Goal: Task Accomplishment & Management: Contribute content

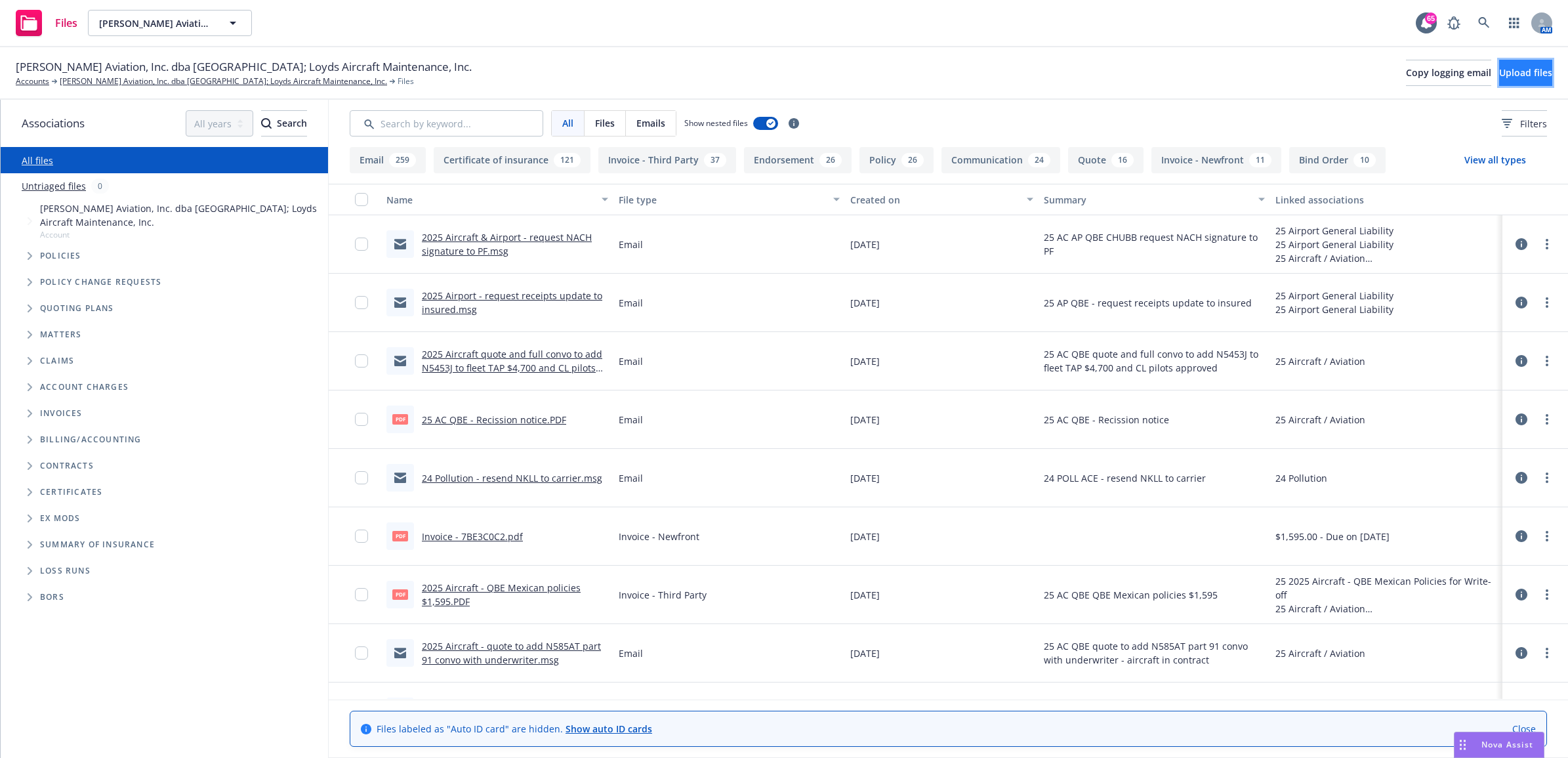
click at [1503, 71] on span "Upload files" at bounding box center [1525, 73] width 53 height 13
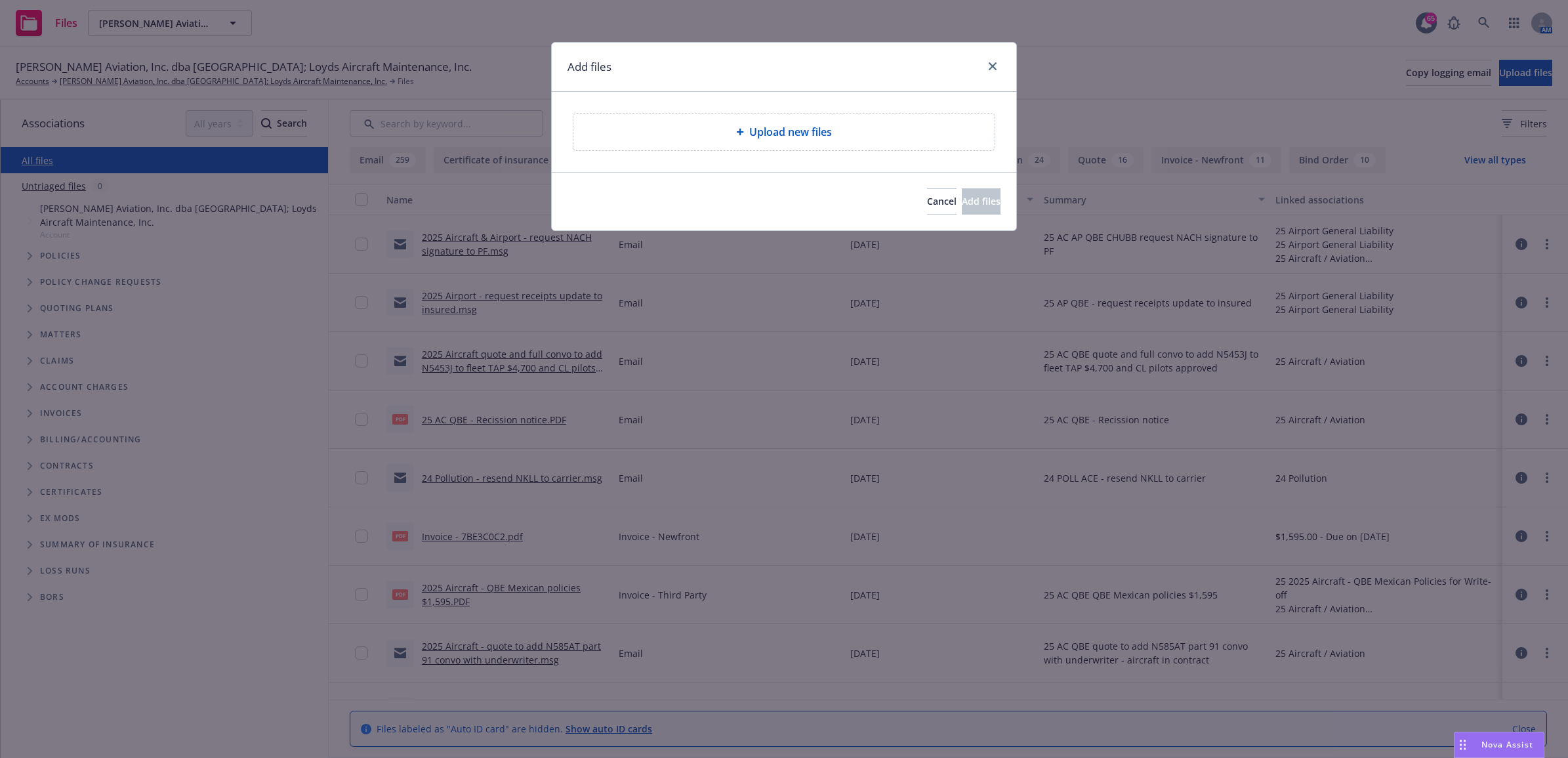
click at [728, 134] on div "Upload new files" at bounding box center [784, 132] width 400 height 16
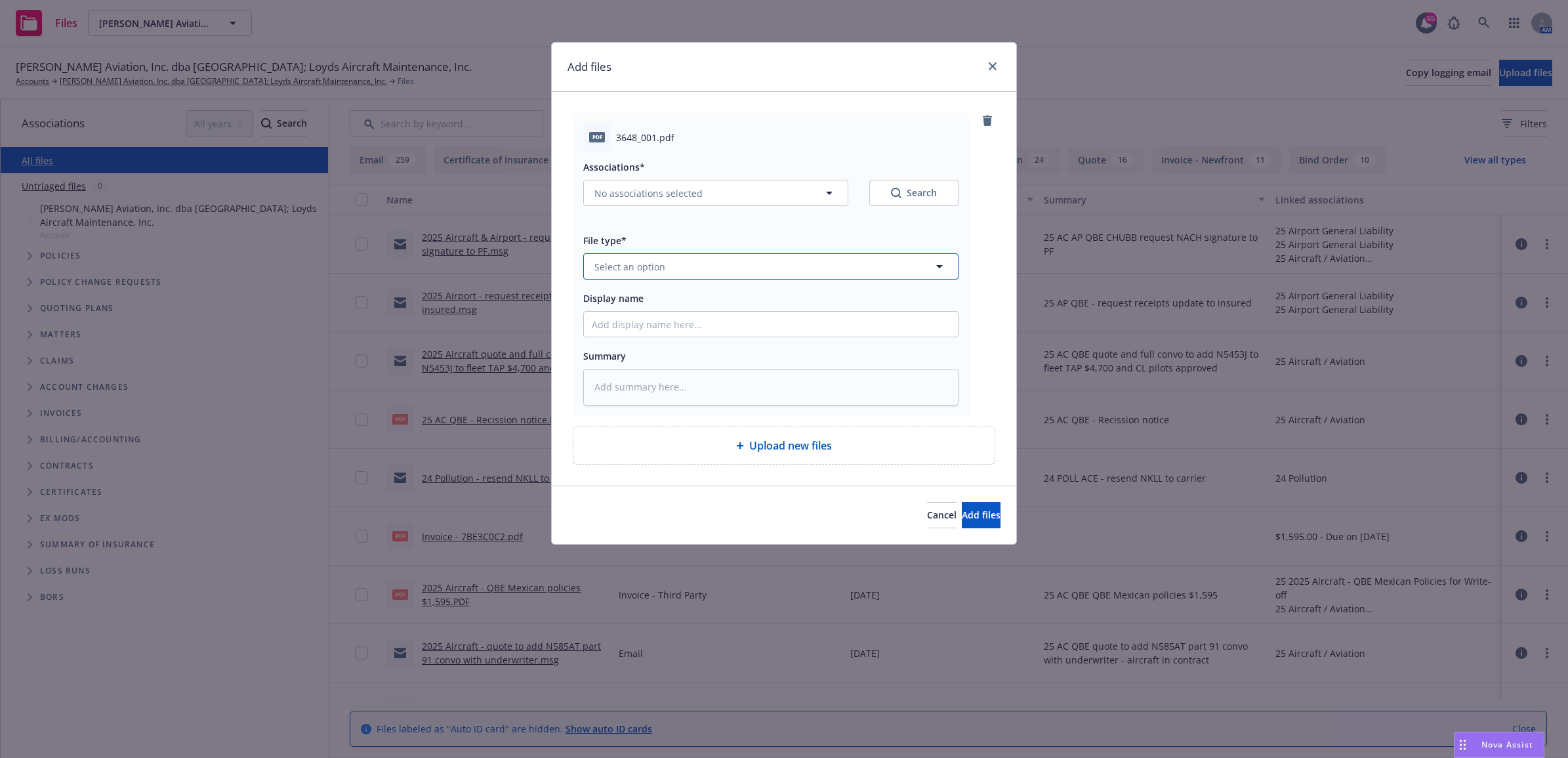
click at [653, 266] on span "Select an option" at bounding box center [630, 266] width 71 height 13
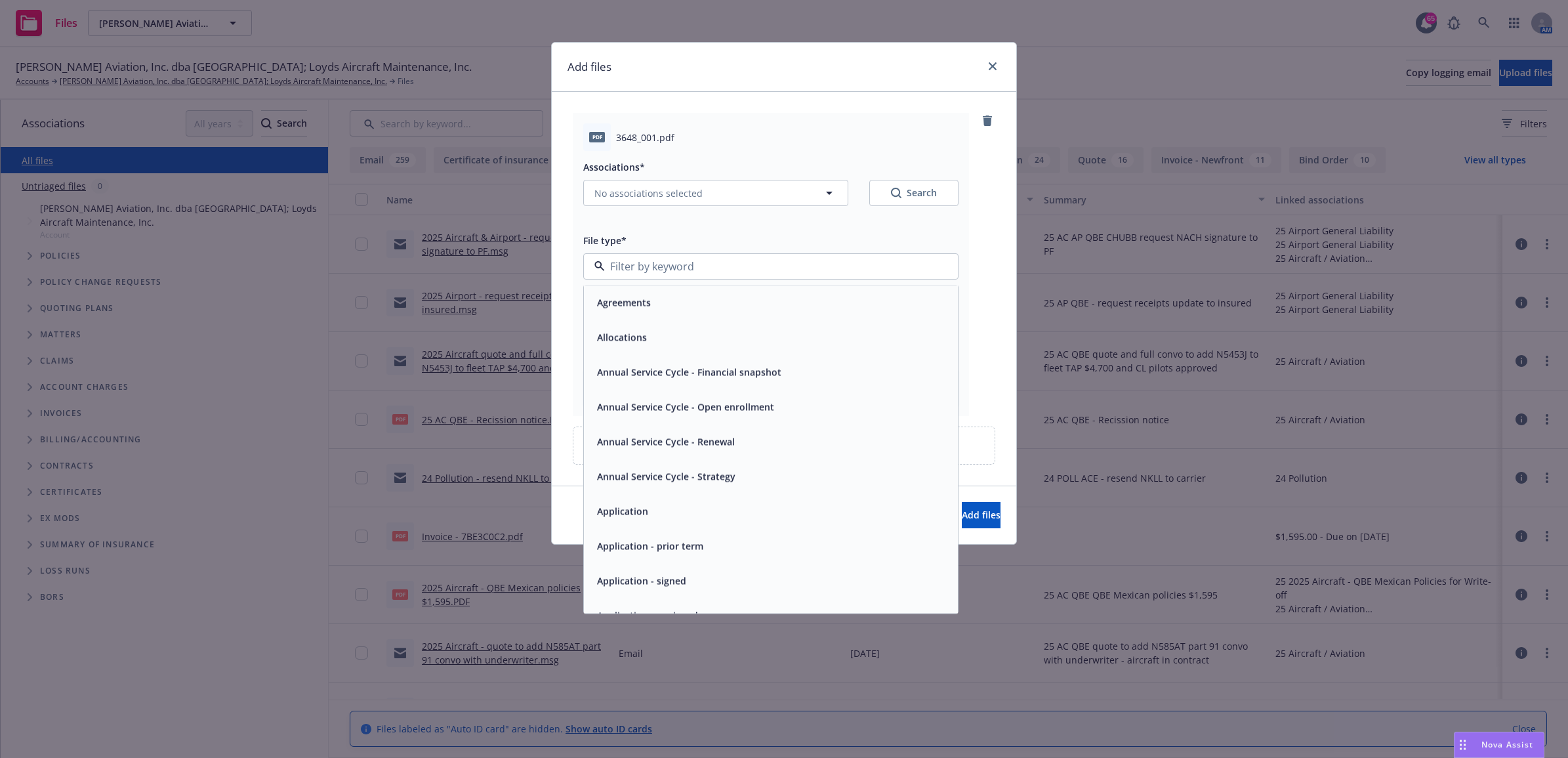
type input "n"
type input "otj"
type textarea "x"
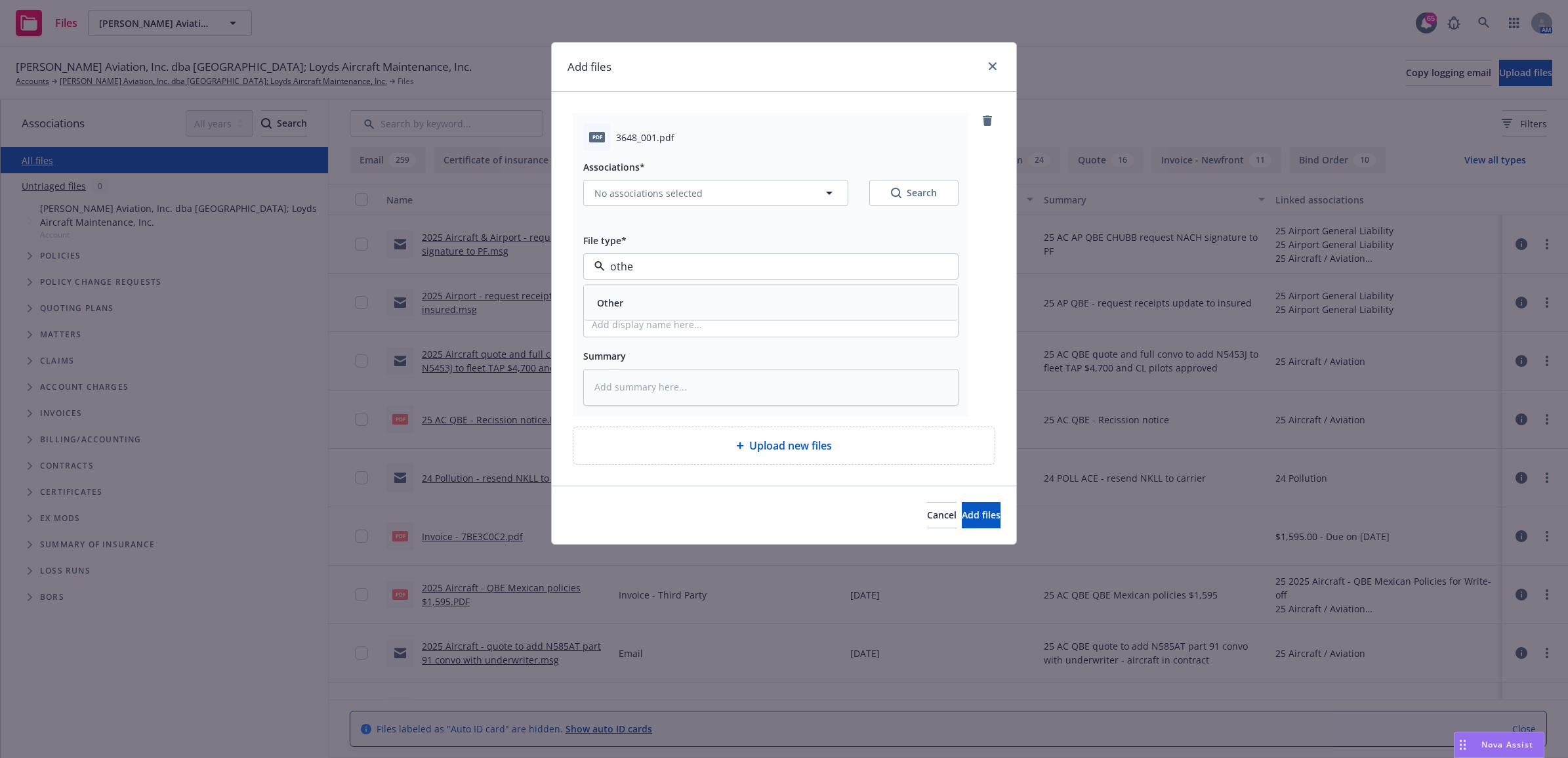
type input "other"
click at [645, 298] on div "Other" at bounding box center [771, 303] width 358 height 19
click at [638, 319] on input "Display name" at bounding box center [771, 325] width 374 height 25
type textarea "x"
type input "2"
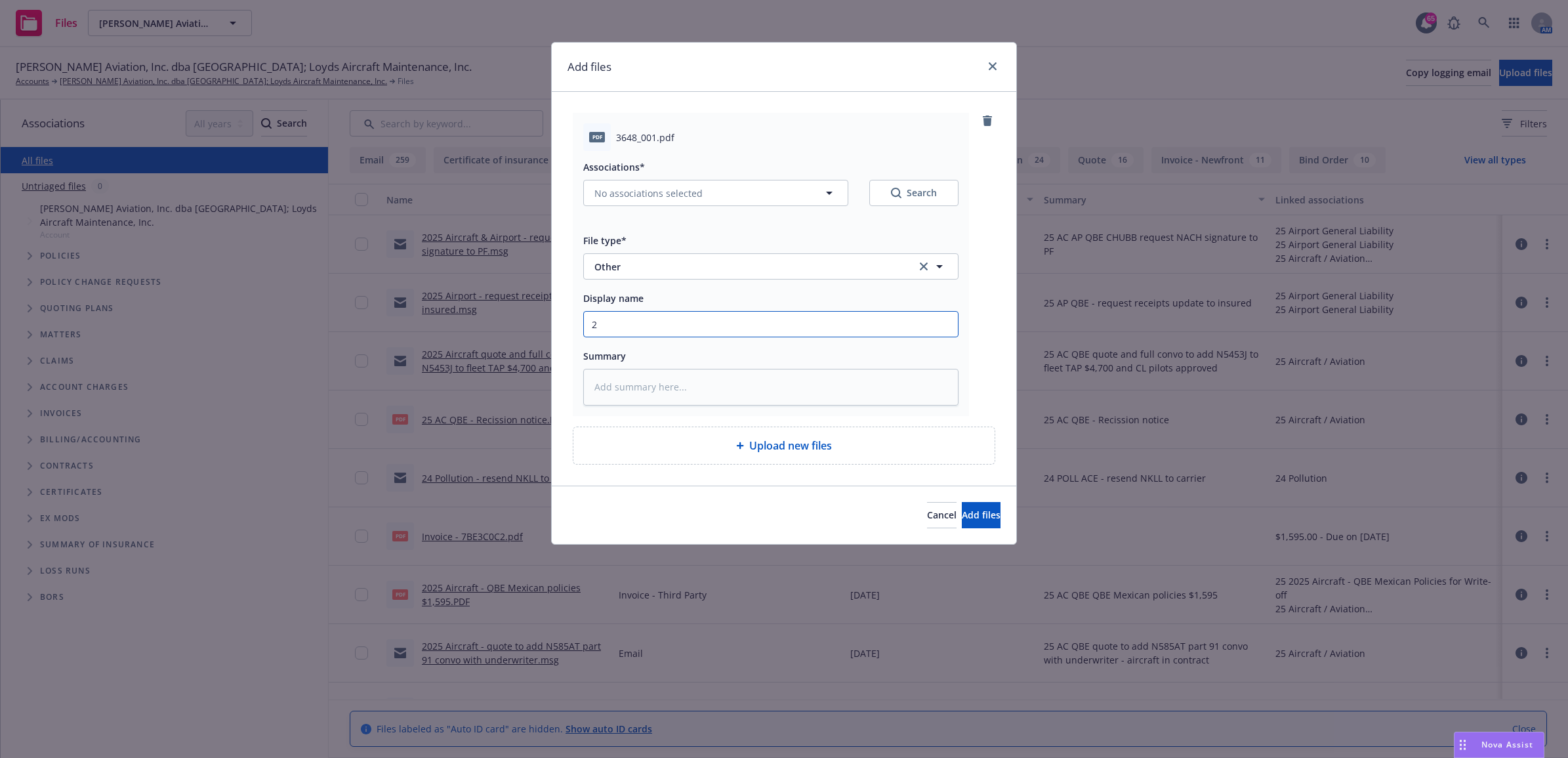
type textarea "x"
type input "25"
type textarea "x"
type input "25"
type textarea "x"
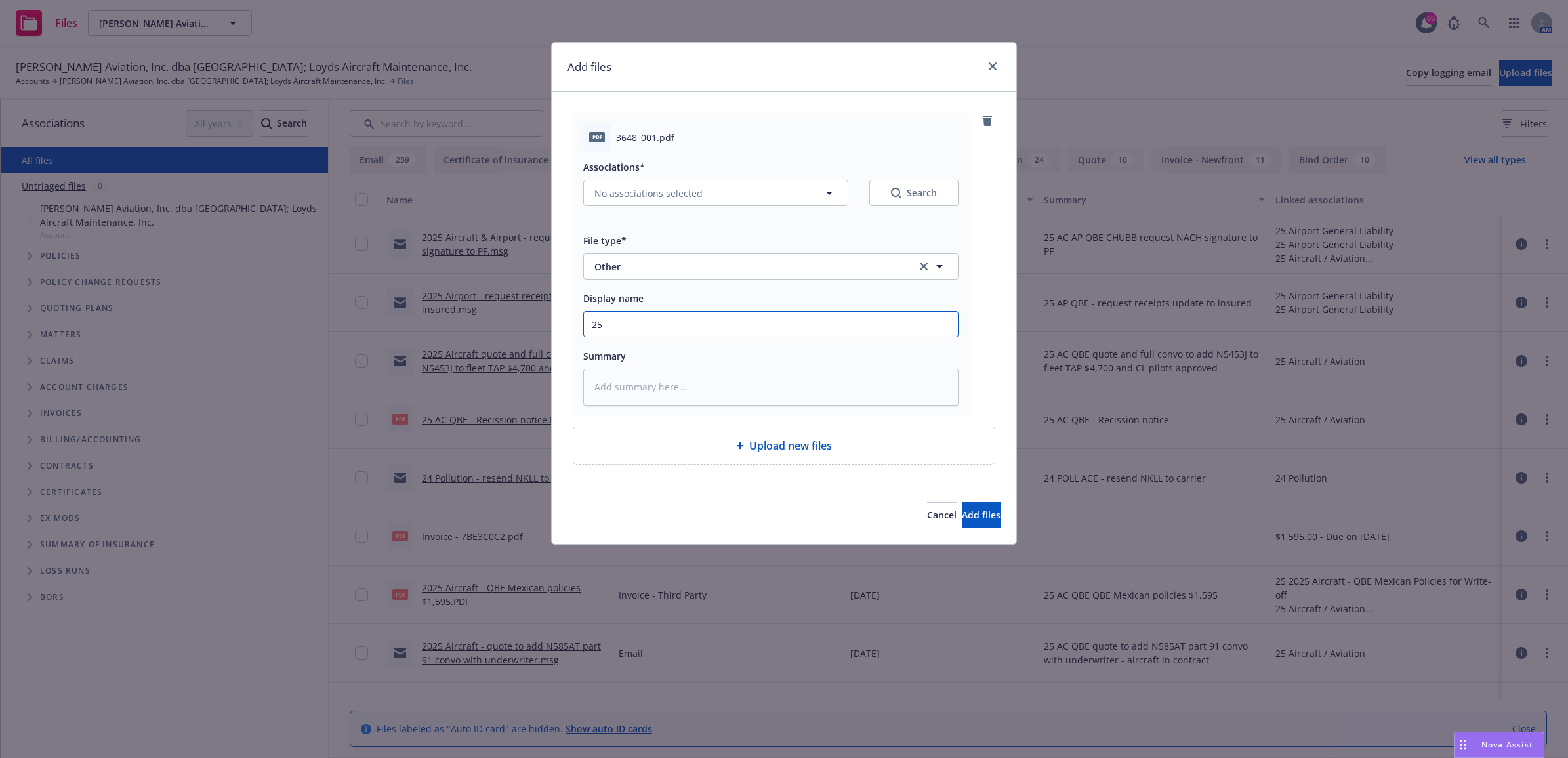
type input "25 A"
type textarea "x"
type input "25 AP"
type textarea "x"
type input "25 AP"
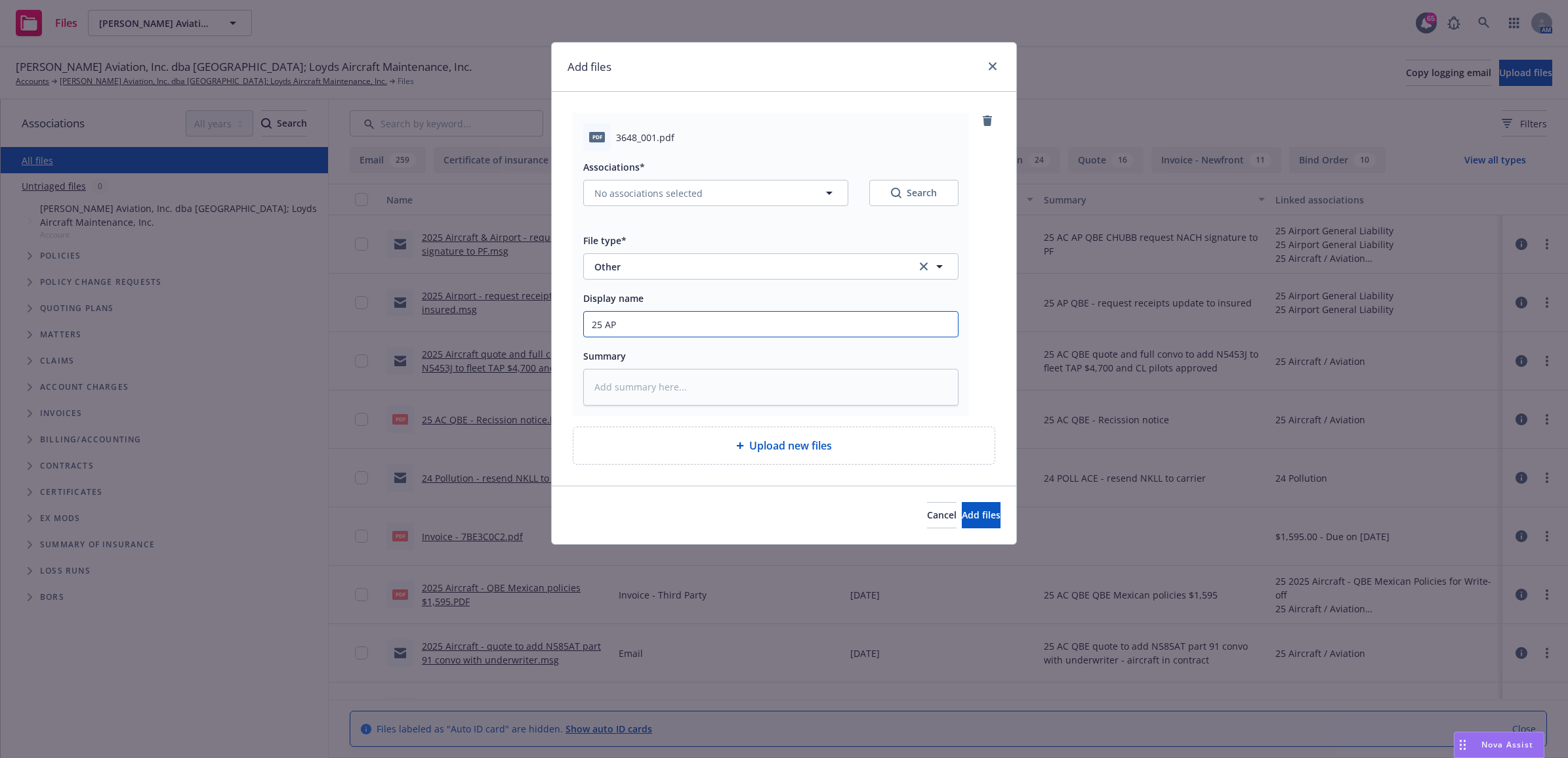
type textarea "x"
type input "25 AP A"
type textarea "x"
type input "25 AP AC"
type textarea "x"
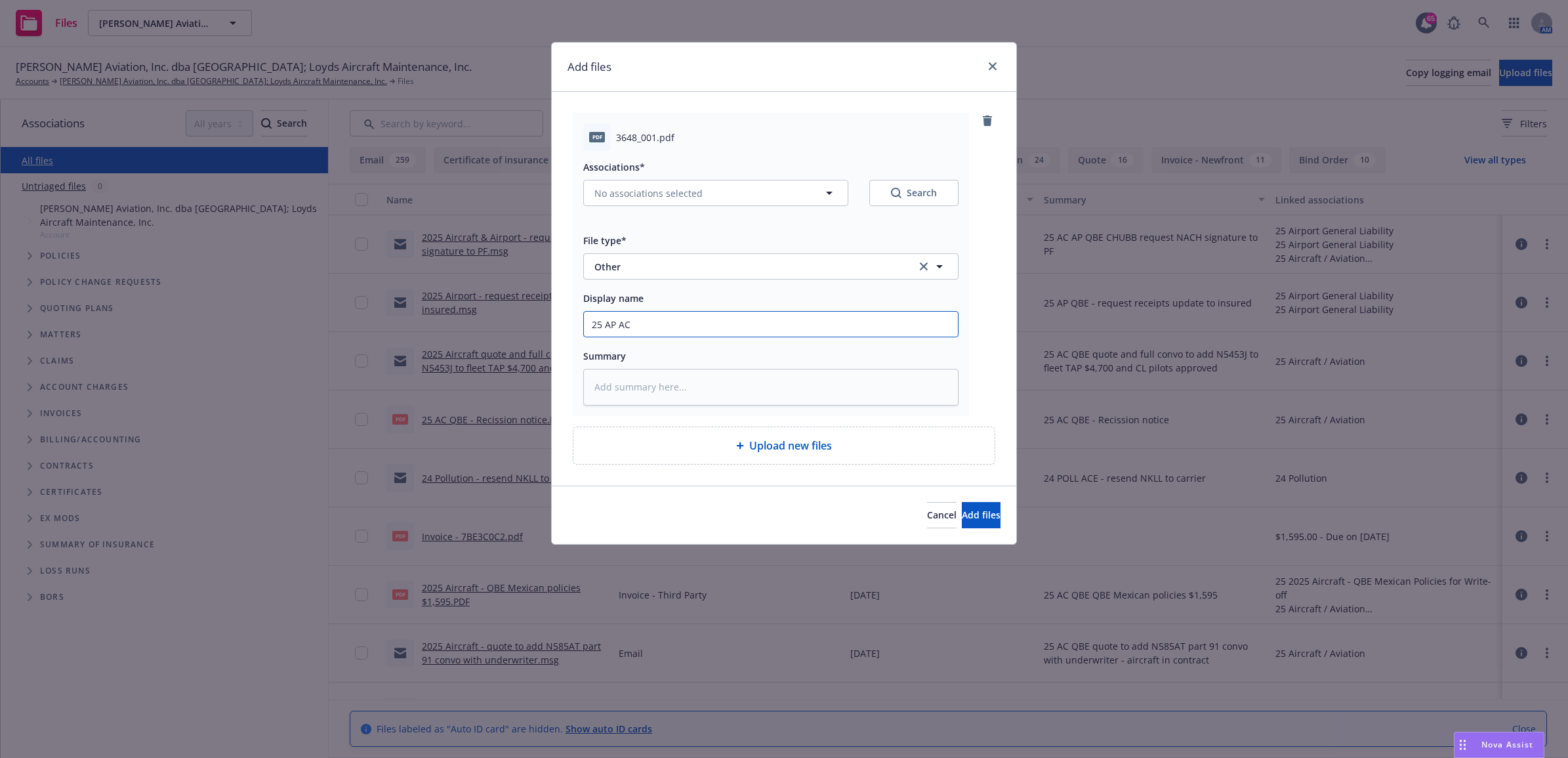
type input "25 AP AC"
type textarea "x"
type input "25 AP AC Q"
type textarea "x"
type input "25 AP AC QB"
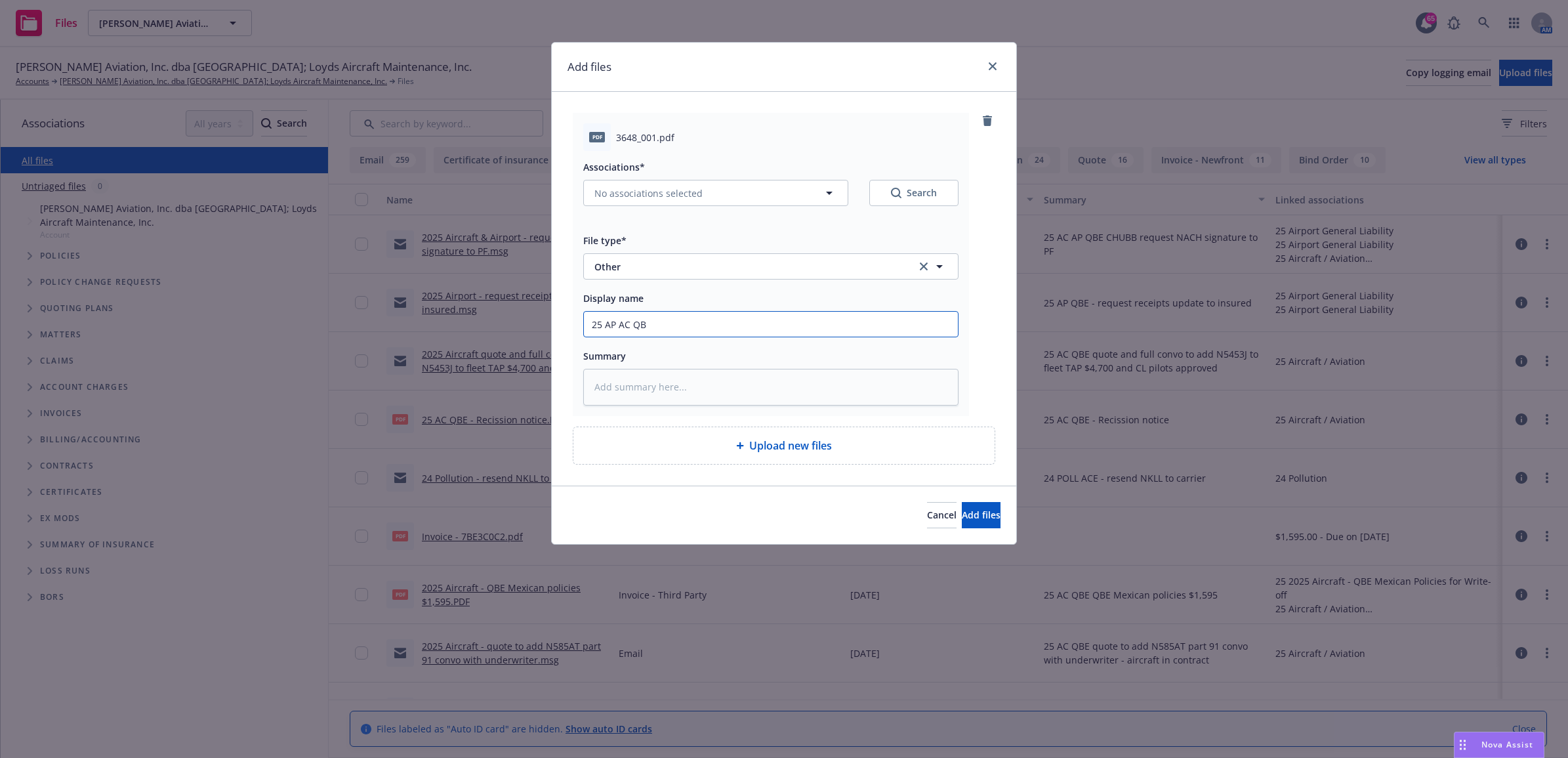
type textarea "x"
type input "25 AP AC QBE"
type textarea "x"
type input "25 AP AC QBE"
type textarea "x"
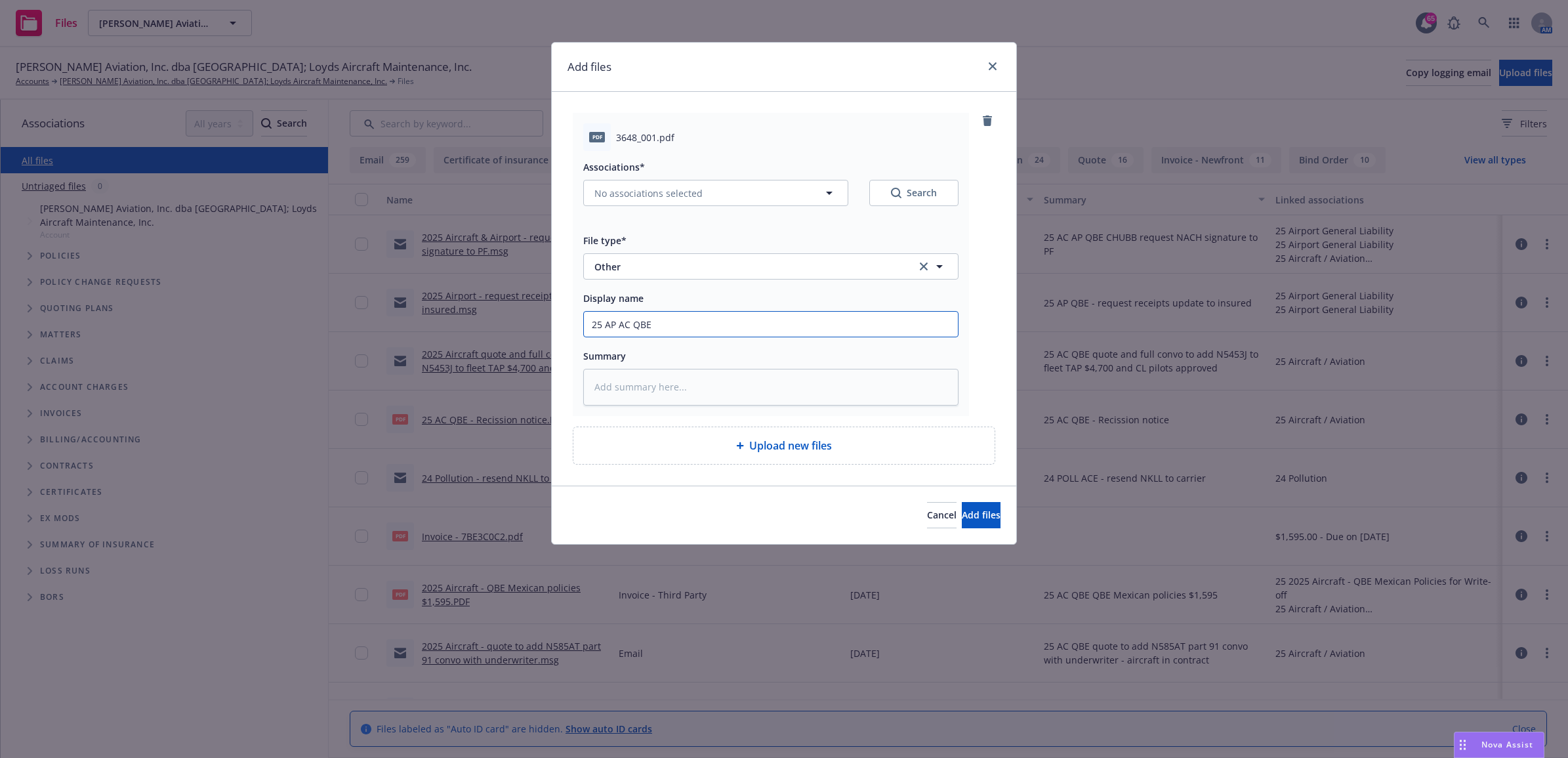
type input "25 AP AC QBE -"
type textarea "x"
type input "25 AP AC QBE -"
type textarea "x"
type input "25 AP AC QBE - S"
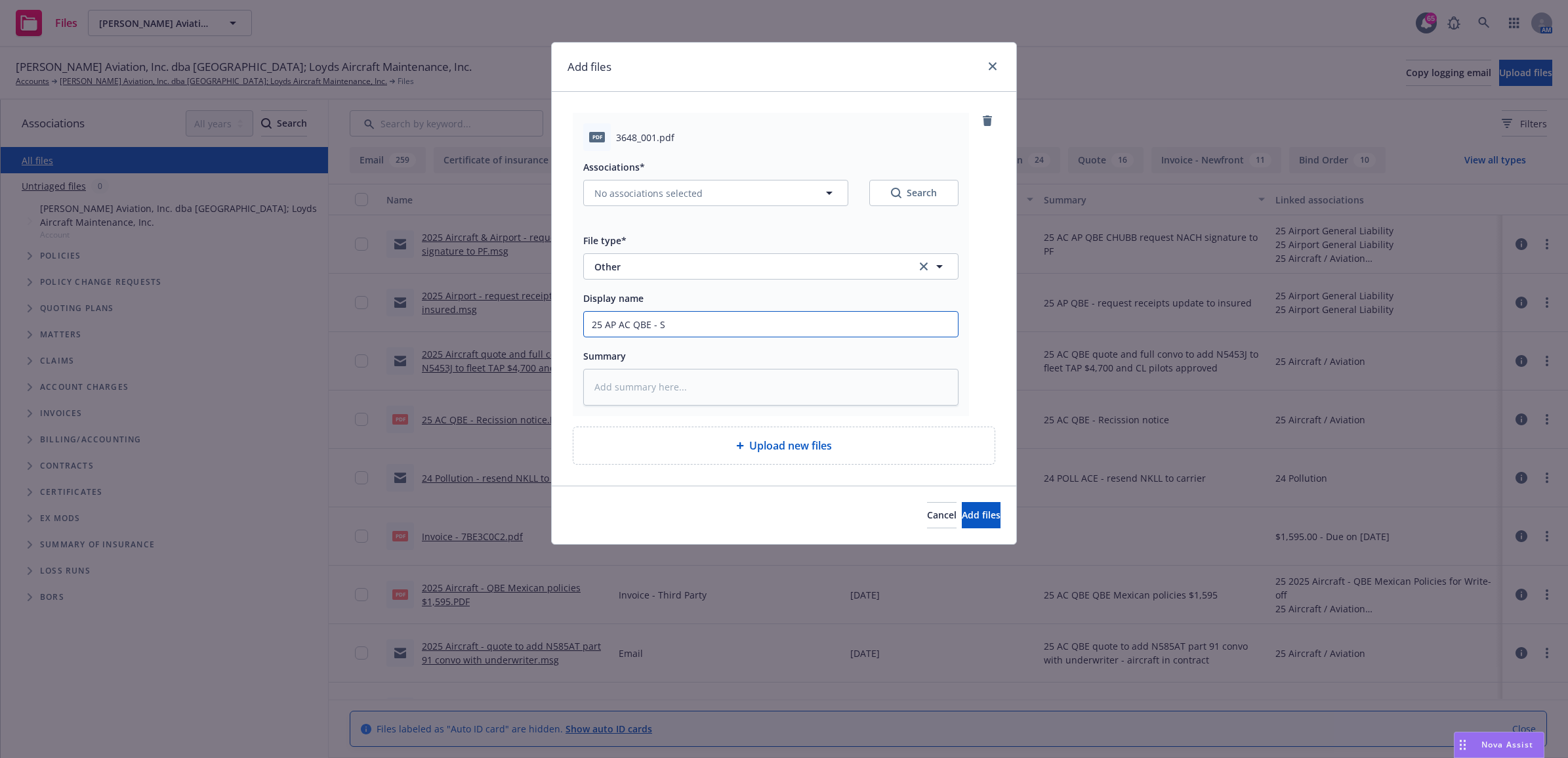
type textarea "x"
type input "25 AP AC QBE - Si"
type textarea "x"
type input "25 AP AC QBE - Sig"
type textarea "x"
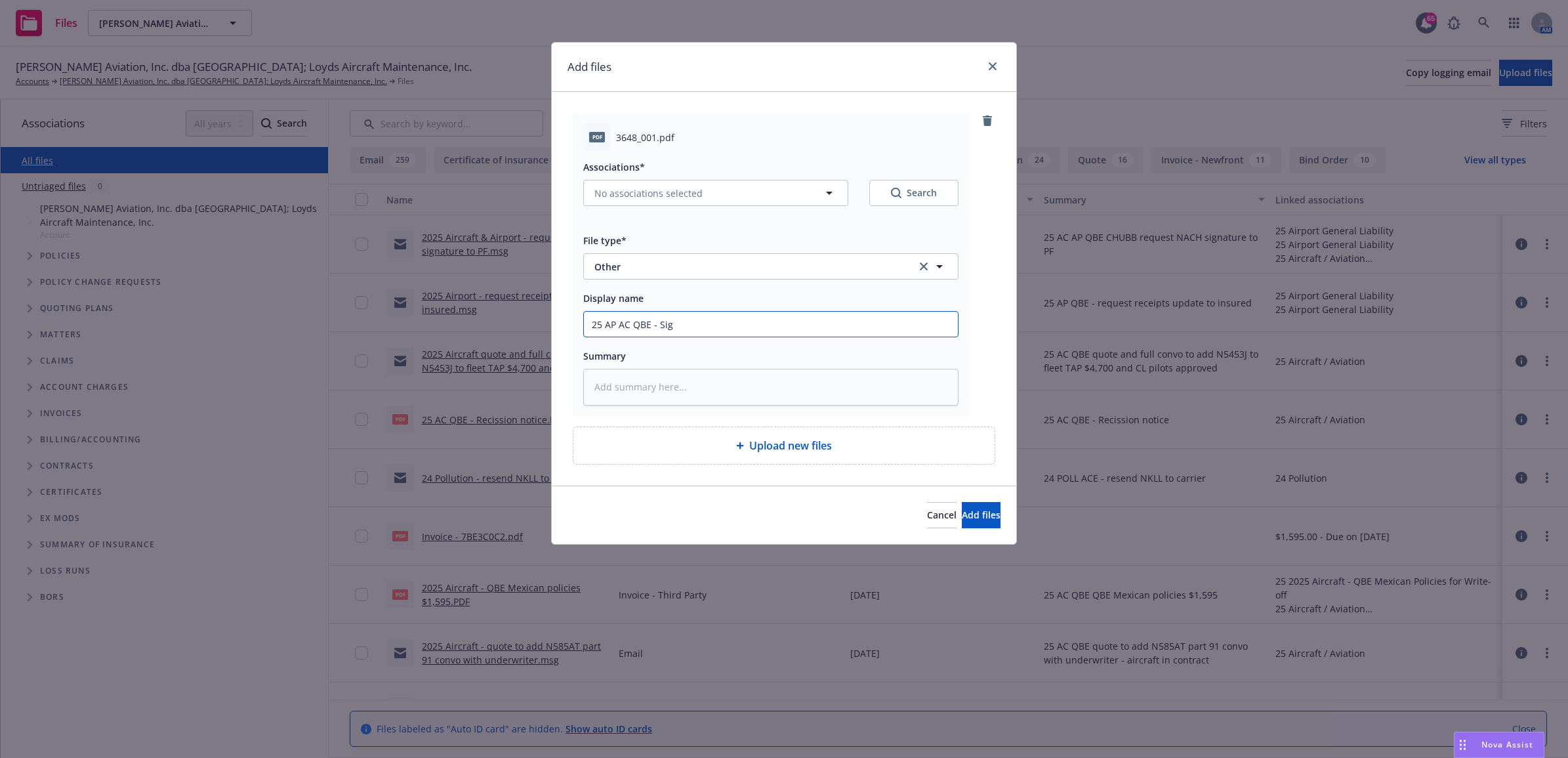
type input "25 AP AC QBE - Sign"
type textarea "x"
type input "25 AP AC QBE - Signe"
type textarea "x"
type input "25 AP AC QBE - Signed"
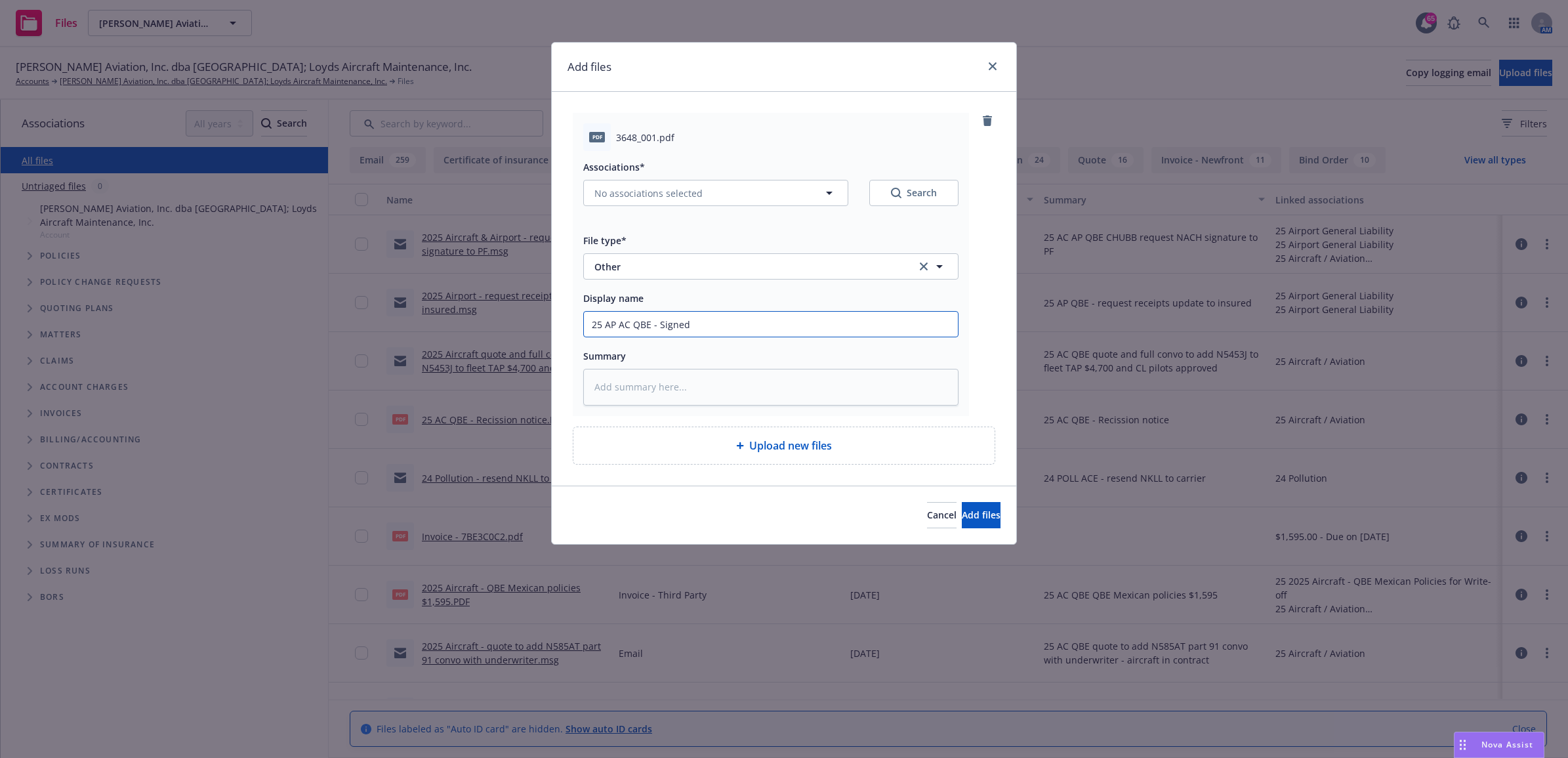
type textarea "x"
type input "25 AP AC QBE - Signed"
type textarea "x"
type input "25 AP AC QBE - Signed N"
type textarea "x"
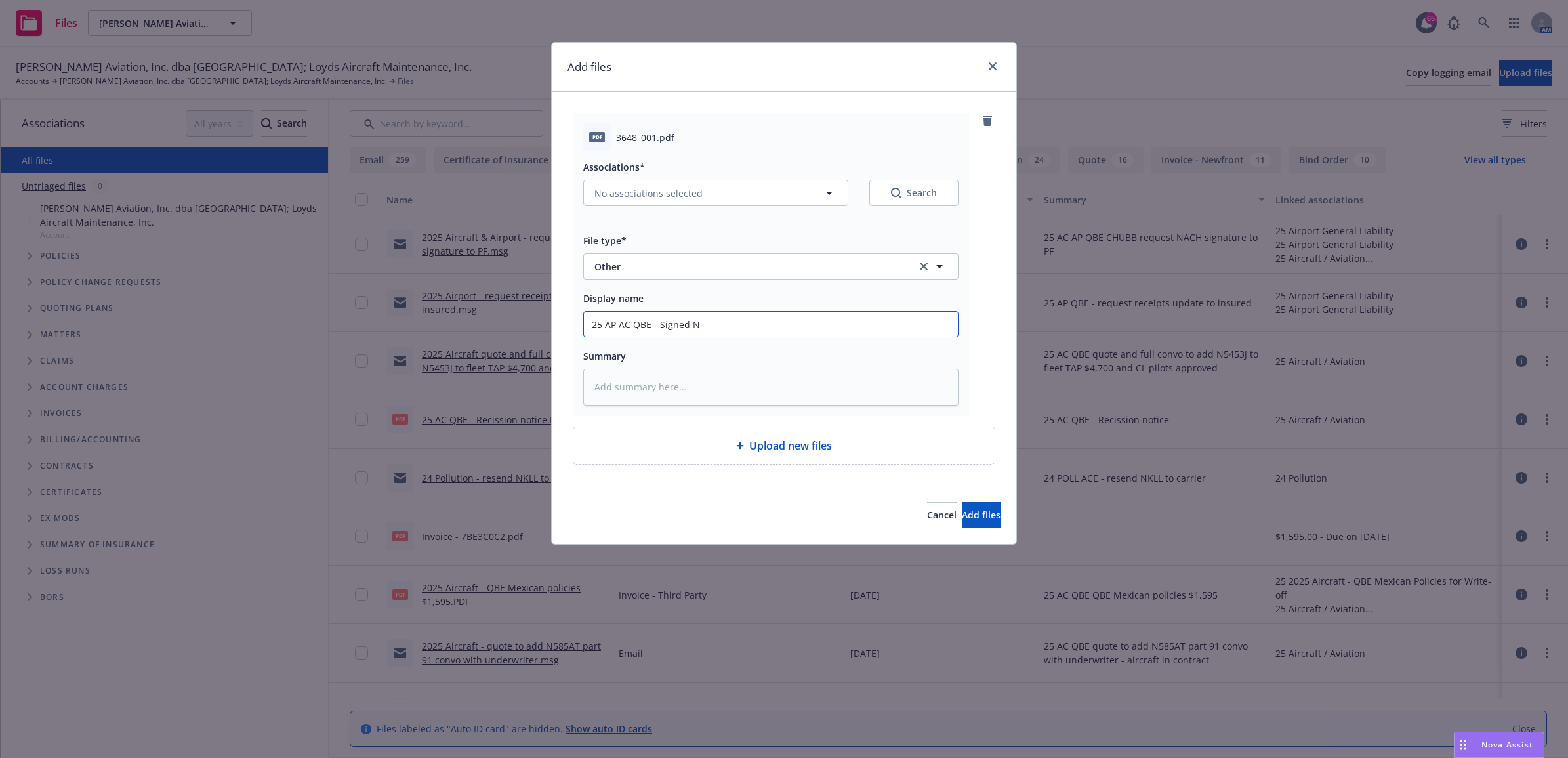
type input "25 AP AC QBE - Signed NA"
type textarea "x"
type input "25 AP AC QBE - Signed NAC"
type textarea "x"
type input "25 AP AC QBE - Signed NACH"
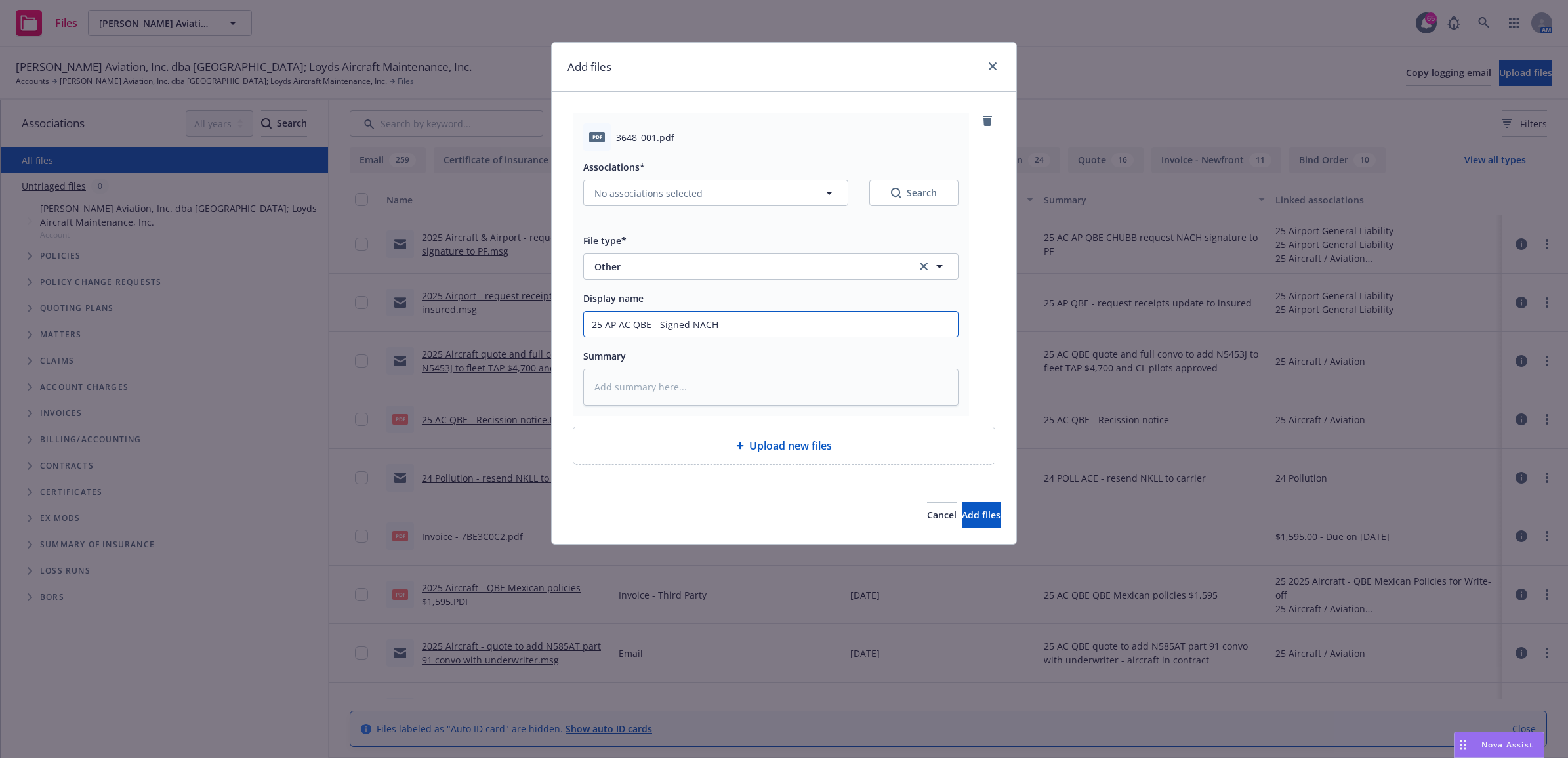
type textarea "x"
drag, startPoint x: 772, startPoint y: 319, endPoint x: 523, endPoint y: 316, distance: 249.0
click at [523, 316] on div "Add files pdf 3648_001.pdf Associations* No associations selected Search File t…" at bounding box center [784, 379] width 1568 height 758
type input "25 AP AC QBE - Signed NACHA"
click at [694, 193] on span "No associations selected" at bounding box center [648, 193] width 108 height 13
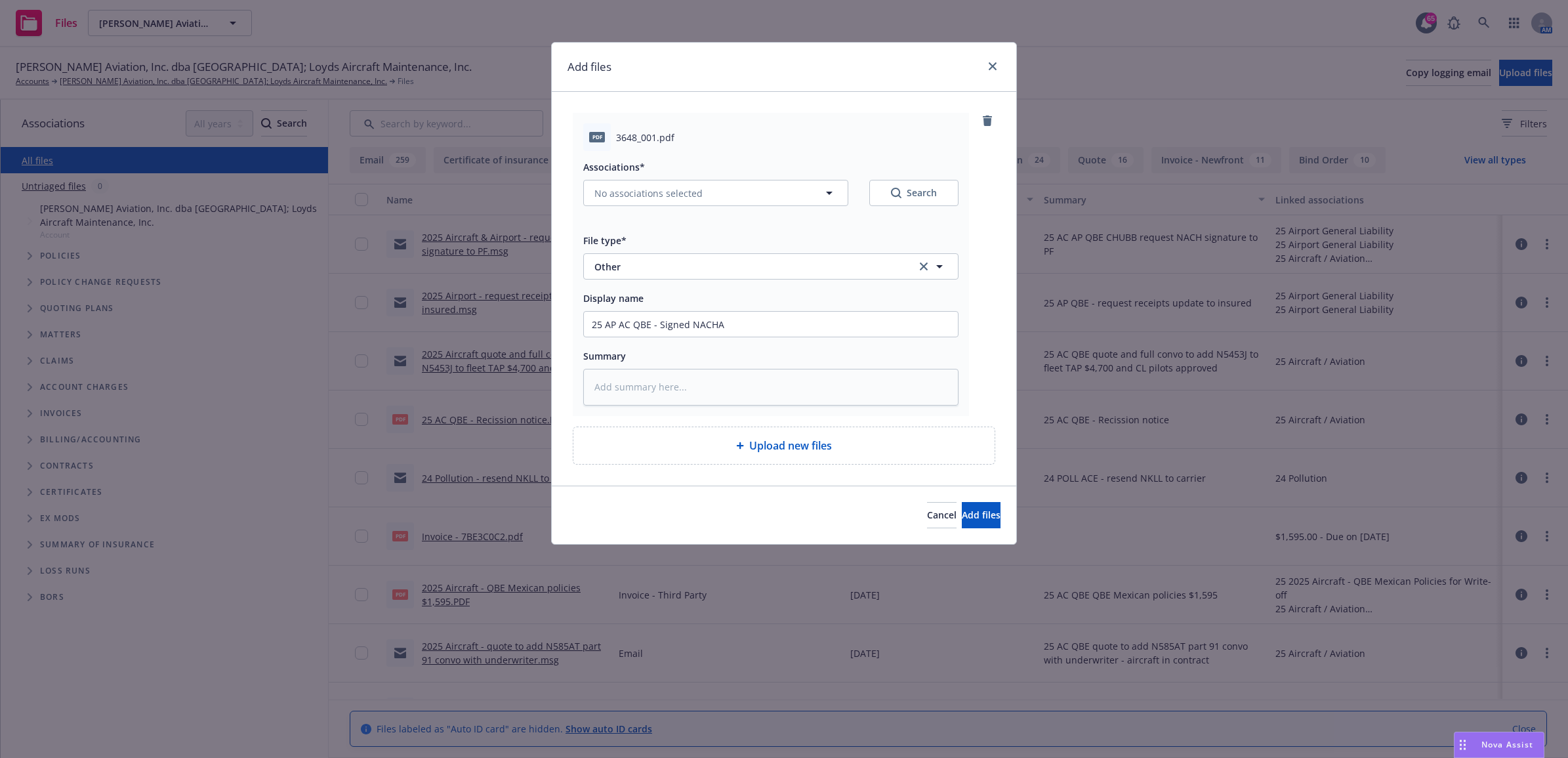
type textarea "x"
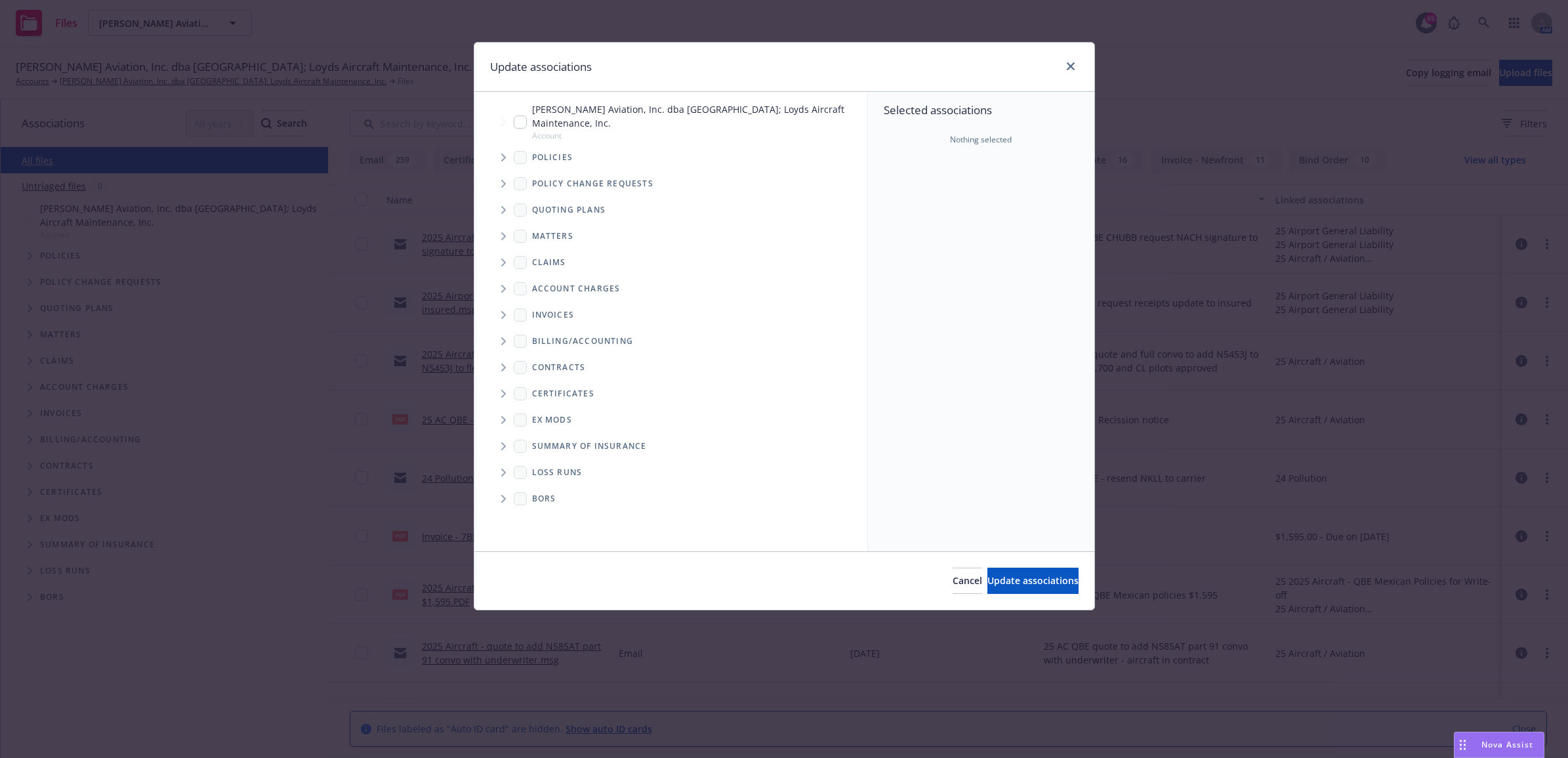
click at [519, 126] on input "Tree Example" at bounding box center [520, 122] width 13 height 13
checkbox input "true"
click at [503, 154] on icon "Tree Example" at bounding box center [503, 158] width 6 height 8
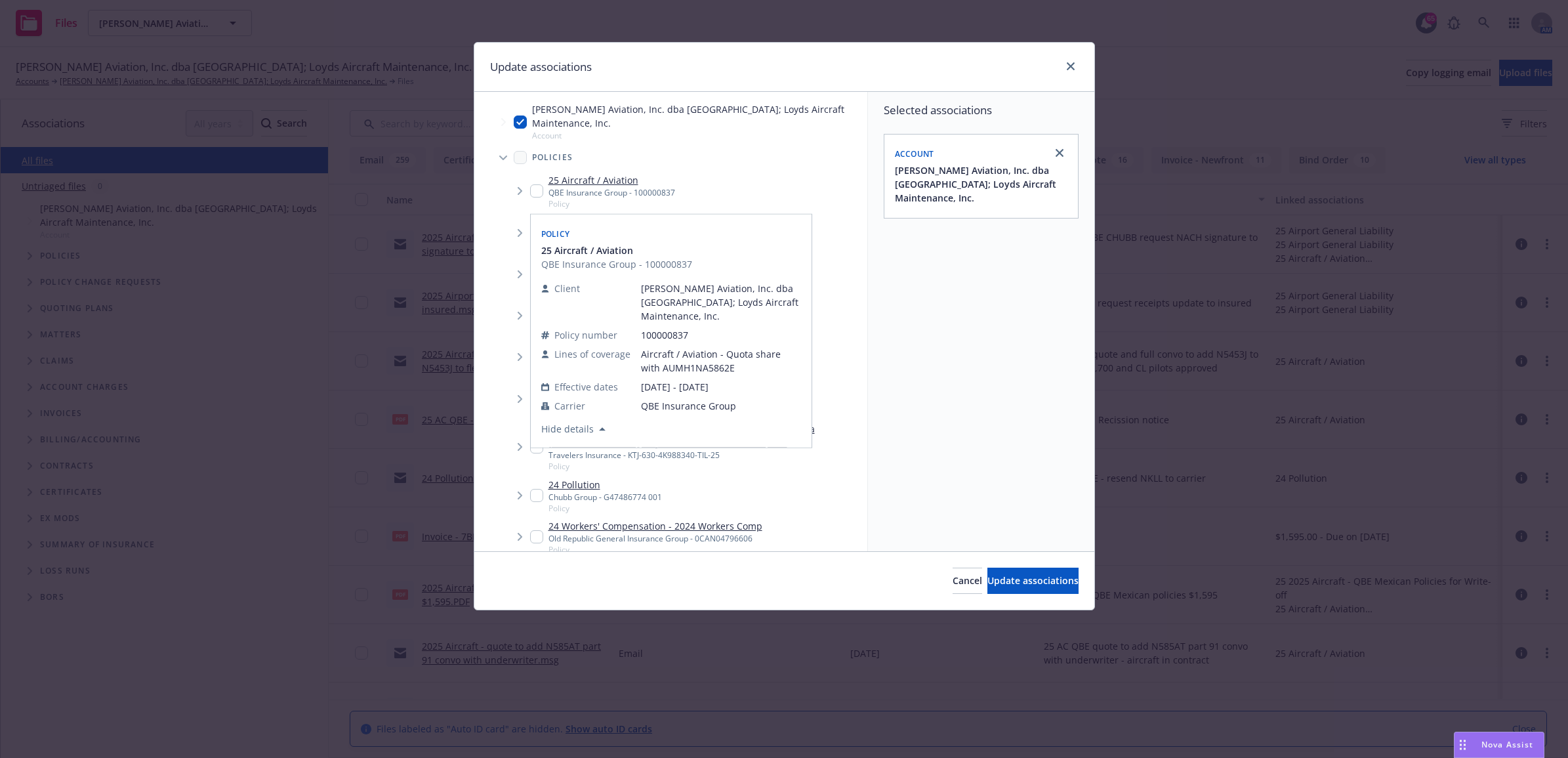
click at [531, 189] on input "Tree Example" at bounding box center [537, 191] width 13 height 13
checkbox input "true"
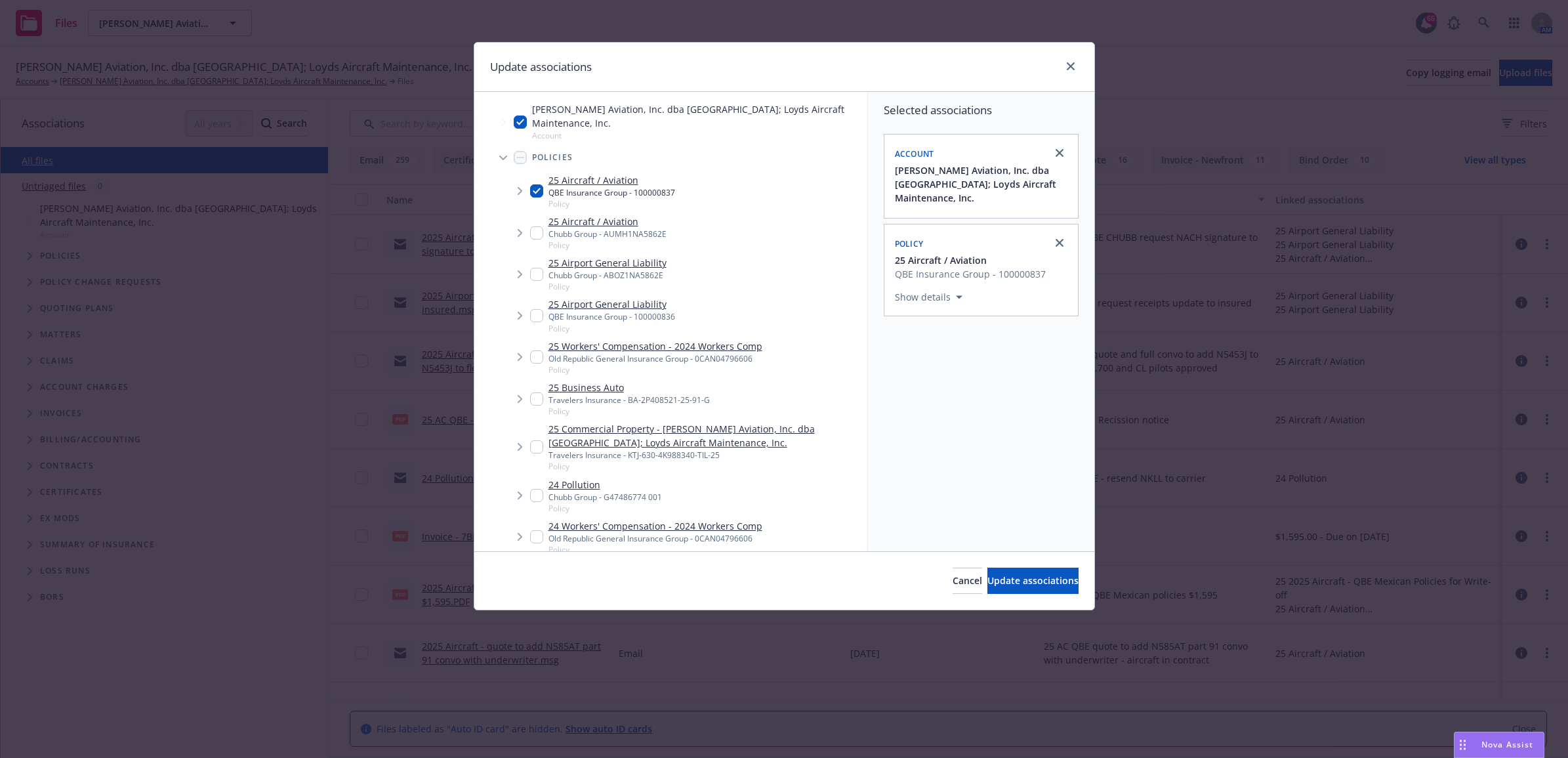
click at [533, 228] on input "Tree Example" at bounding box center [537, 233] width 13 height 13
checkbox input "true"
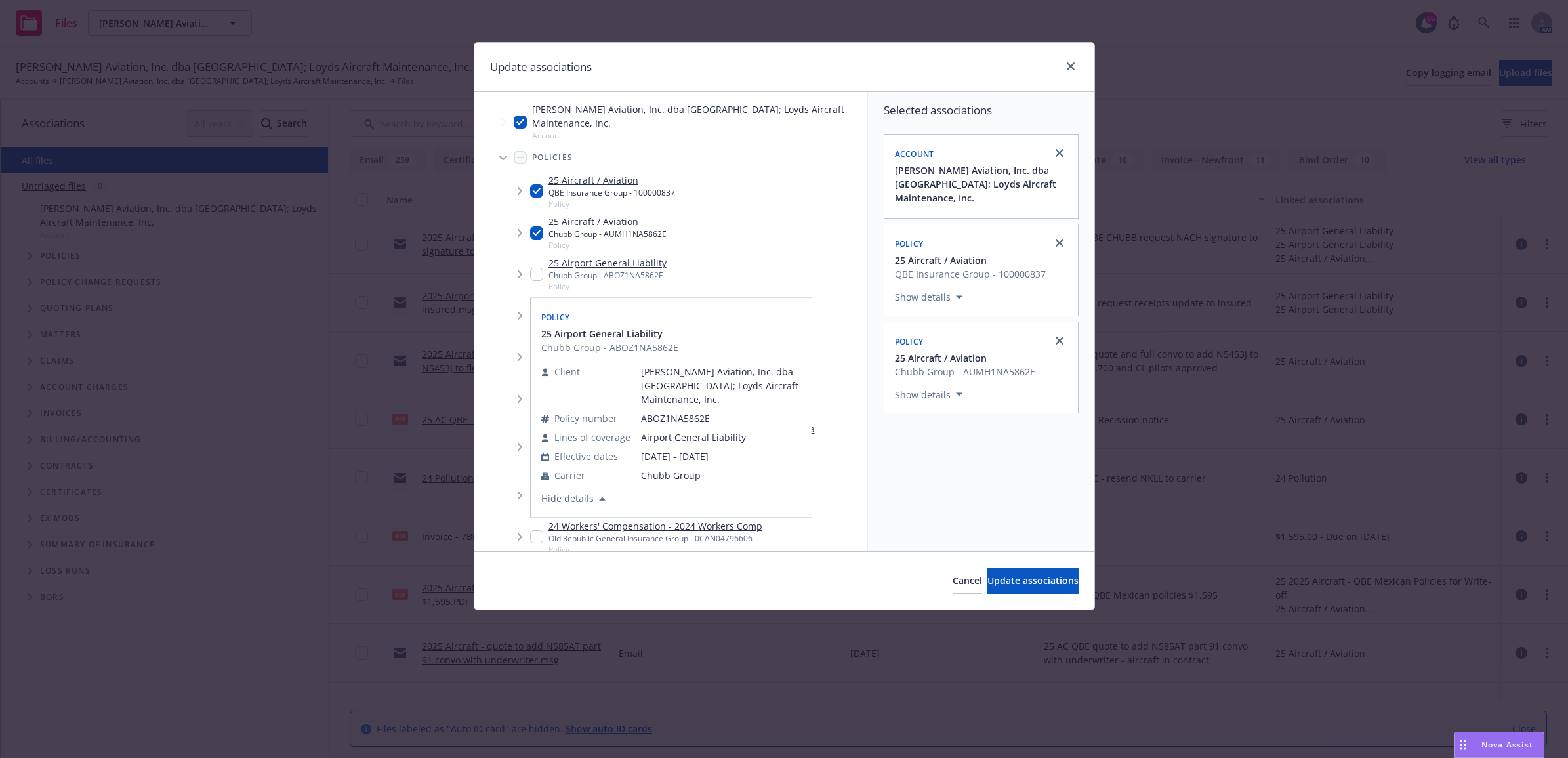
click at [533, 274] on input "Tree Example" at bounding box center [537, 274] width 13 height 13
checkbox input "true"
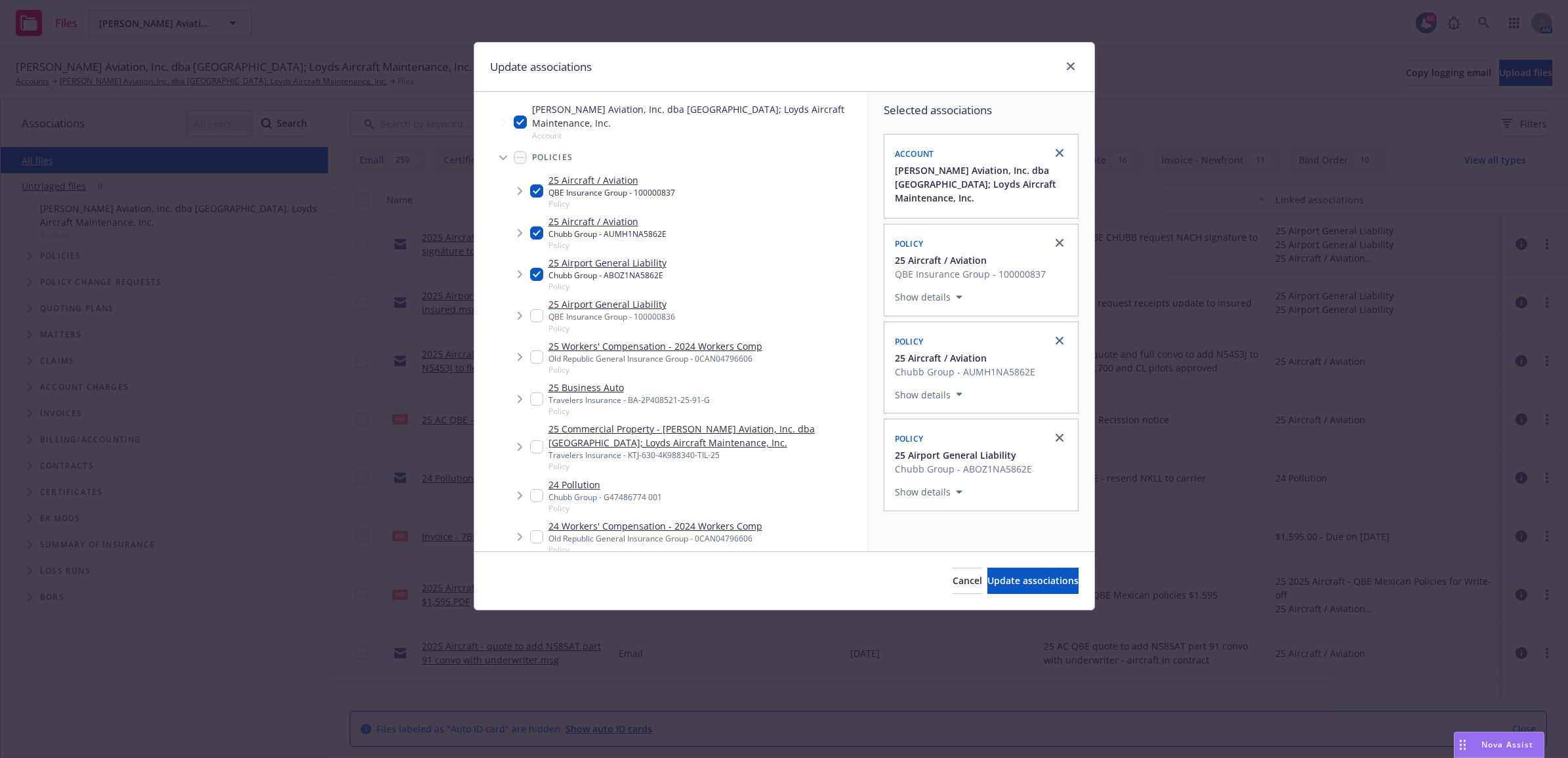
click at [527, 315] on span "Tree Example" at bounding box center [519, 316] width 21 height 21
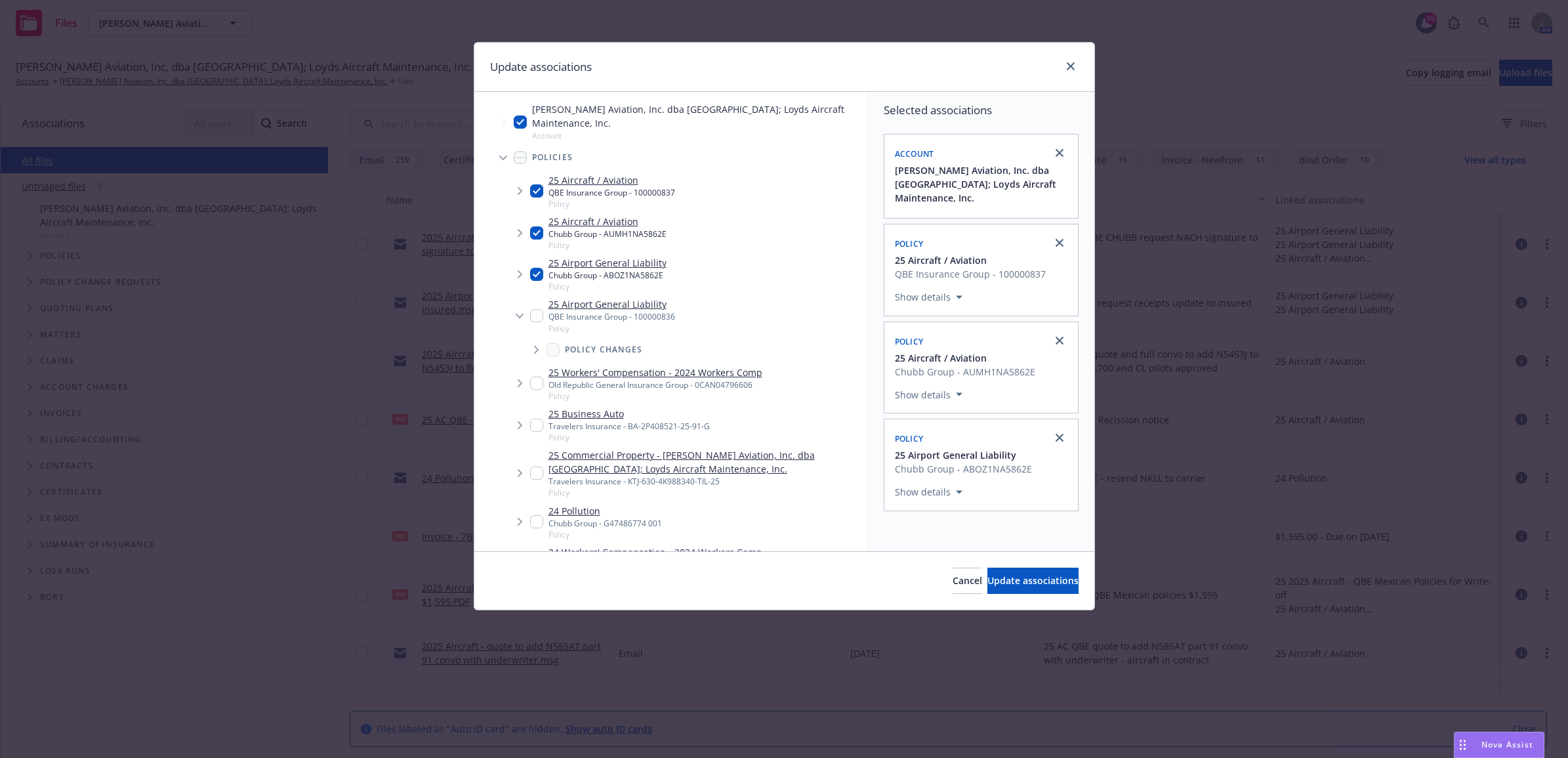
click at [530, 313] on input "Tree Example" at bounding box center [537, 316] width 13 height 13
checkbox input "true"
click at [987, 583] on span "Update associations" at bounding box center [1033, 580] width 92 height 13
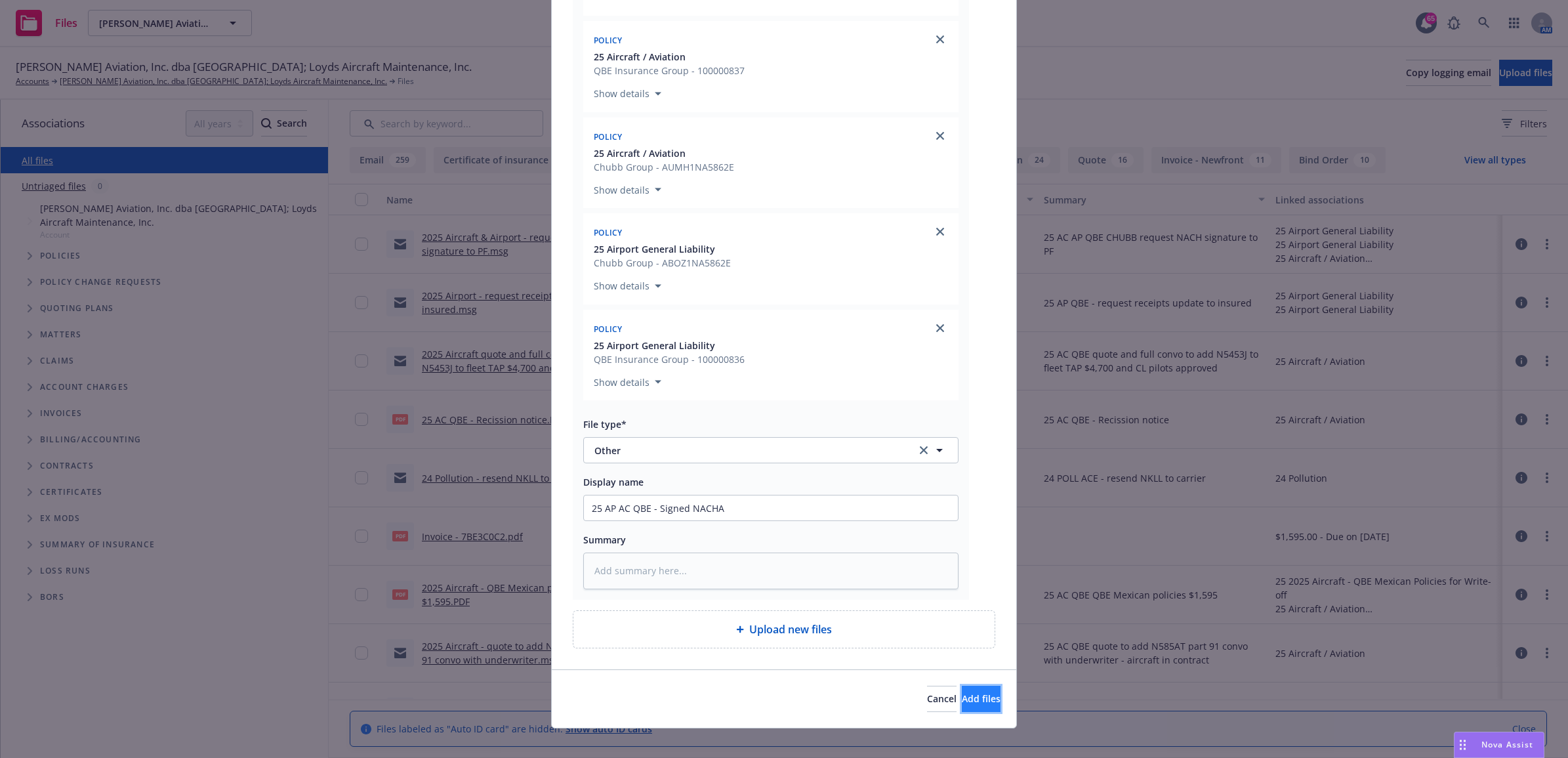
click at [962, 692] on span "Add files" at bounding box center [981, 699] width 39 height 13
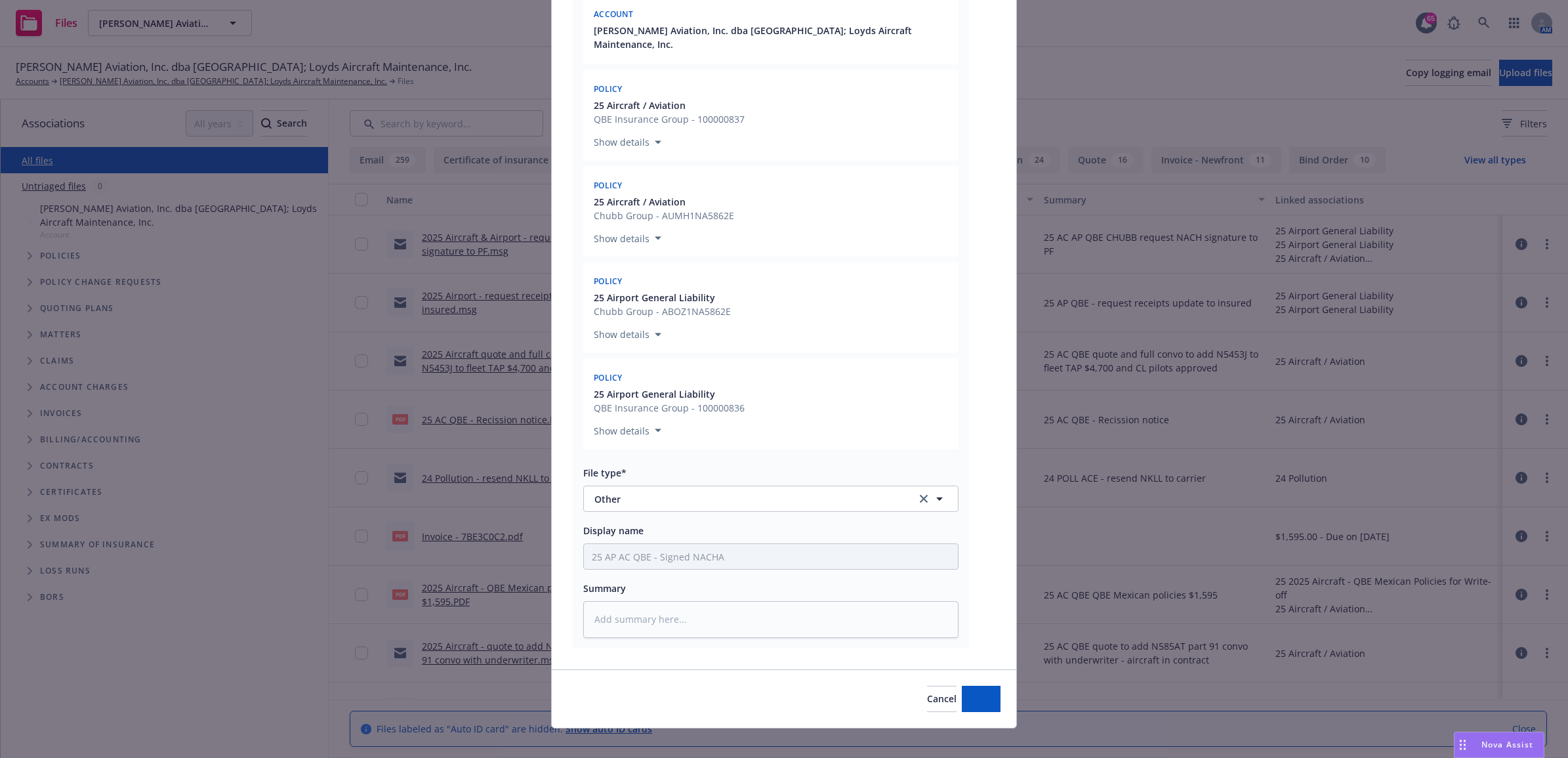
type textarea "x"
